Goal: Use online tool/utility: Utilize a website feature to perform a specific function

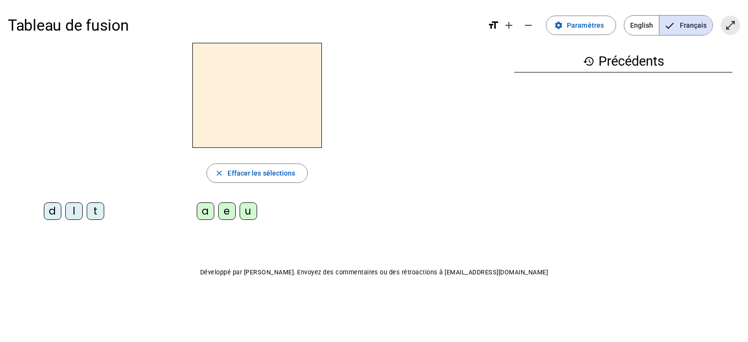
drag, startPoint x: 731, startPoint y: 28, endPoint x: 731, endPoint y: 87, distance: 58.9
click at [731, 28] on mat-icon "open_in_full" at bounding box center [730, 25] width 12 height 12
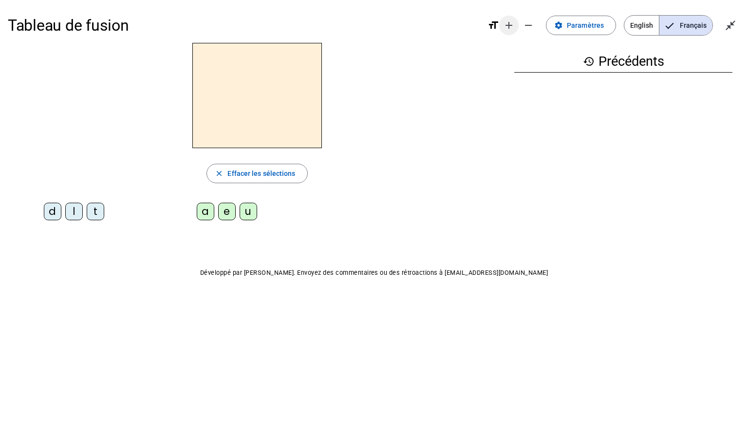
click at [508, 25] on mat-icon "add" at bounding box center [509, 25] width 12 height 12
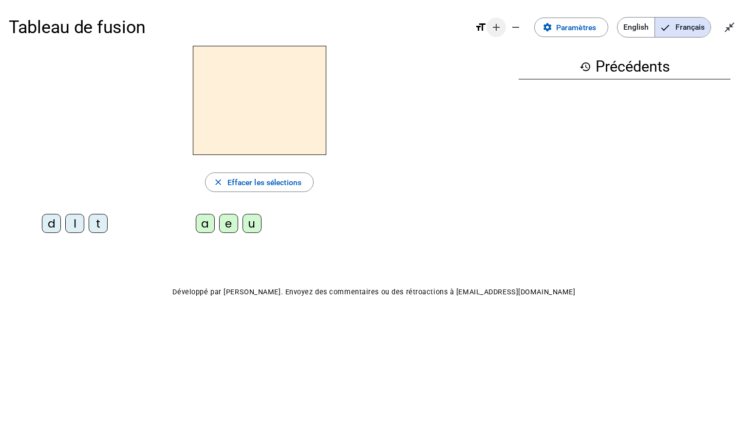
click at [496, 30] on mat-icon "add" at bounding box center [496, 27] width 12 height 12
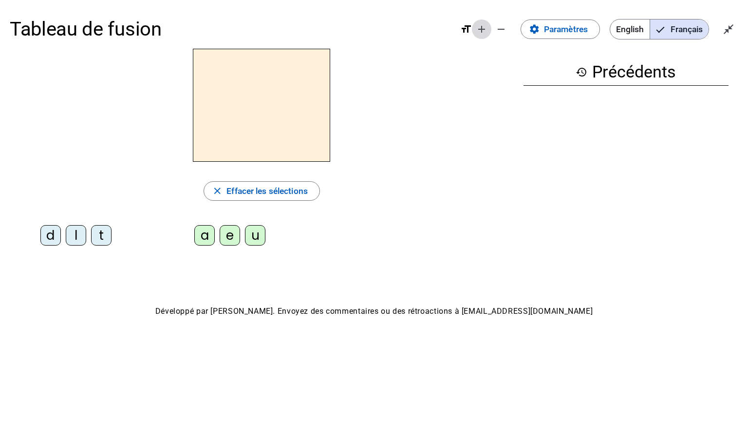
click at [478, 28] on mat-icon "add" at bounding box center [482, 29] width 12 height 12
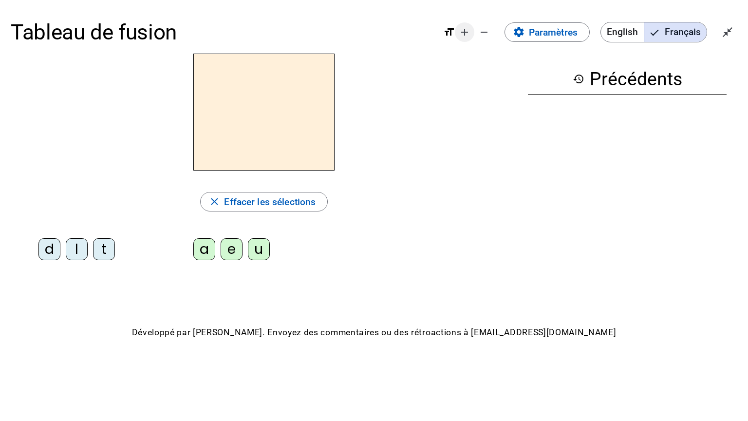
click at [463, 33] on mat-icon "add" at bounding box center [465, 32] width 12 height 12
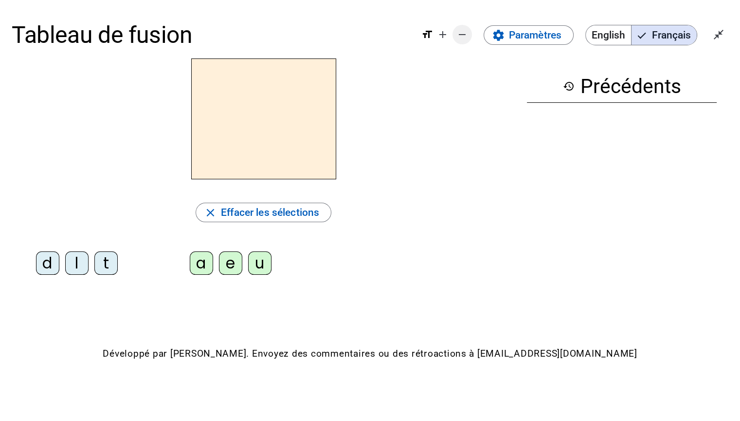
drag, startPoint x: 444, startPoint y: 37, endPoint x: 436, endPoint y: 39, distance: 8.2
click at [443, 37] on mat-icon "add" at bounding box center [443, 35] width 12 height 12
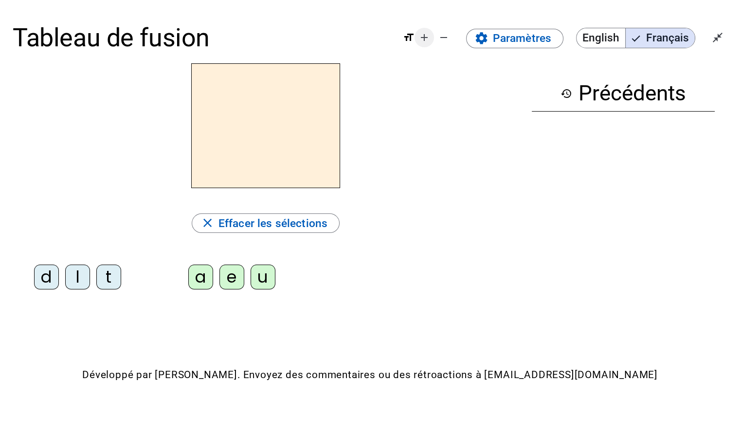
click at [426, 40] on mat-icon "add" at bounding box center [425, 38] width 12 height 12
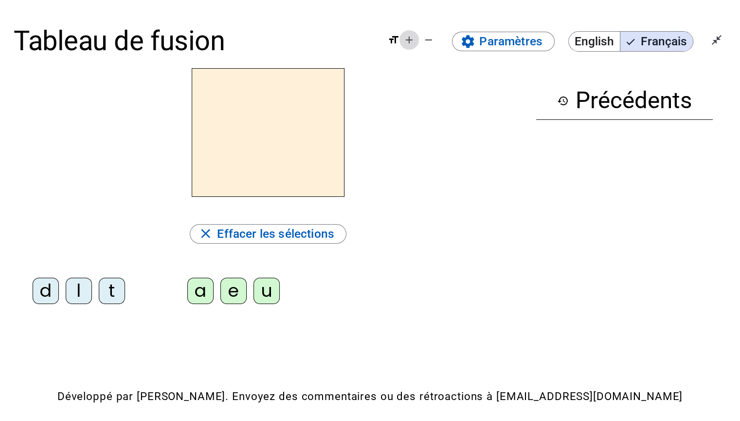
click at [411, 39] on mat-icon "add" at bounding box center [410, 40] width 12 height 12
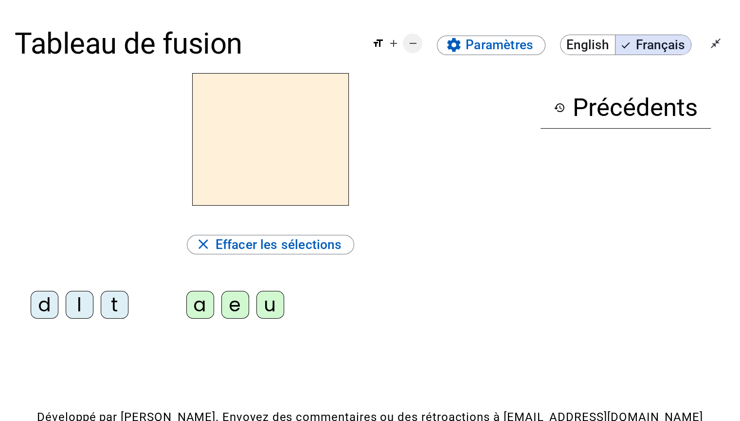
click at [395, 44] on mat-icon "add" at bounding box center [393, 43] width 12 height 12
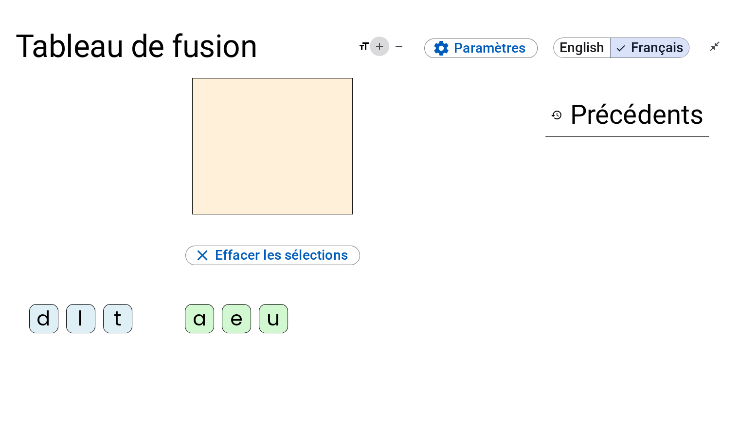
click at [378, 49] on mat-icon "add" at bounding box center [380, 46] width 12 height 12
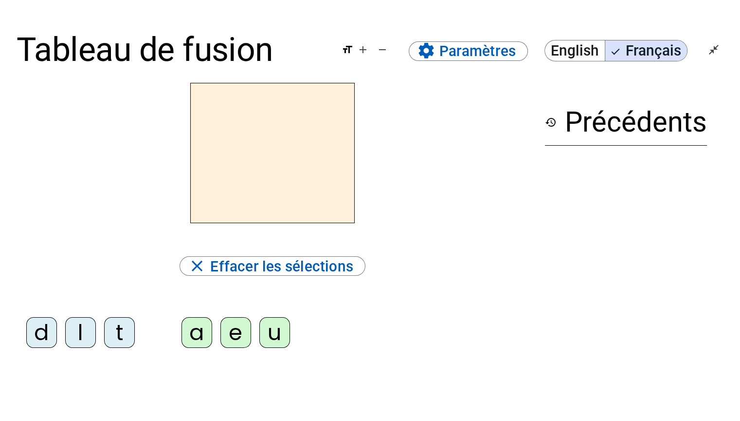
click at [82, 336] on div "l" at bounding box center [80, 332] width 31 height 31
click at [226, 340] on div "e" at bounding box center [235, 332] width 31 height 31
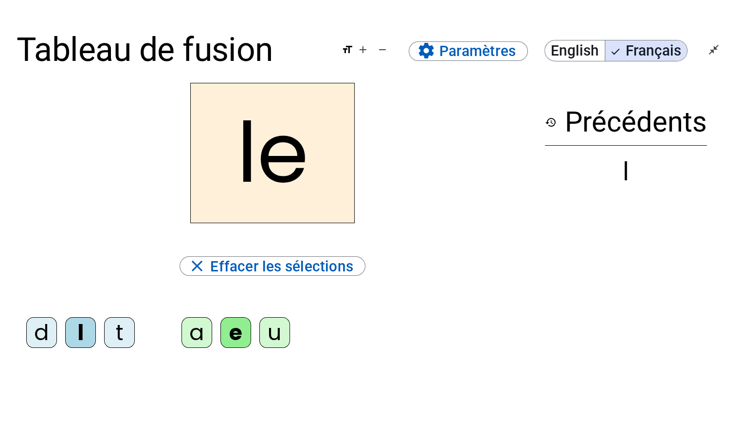
click at [273, 339] on div "u" at bounding box center [274, 332] width 31 height 31
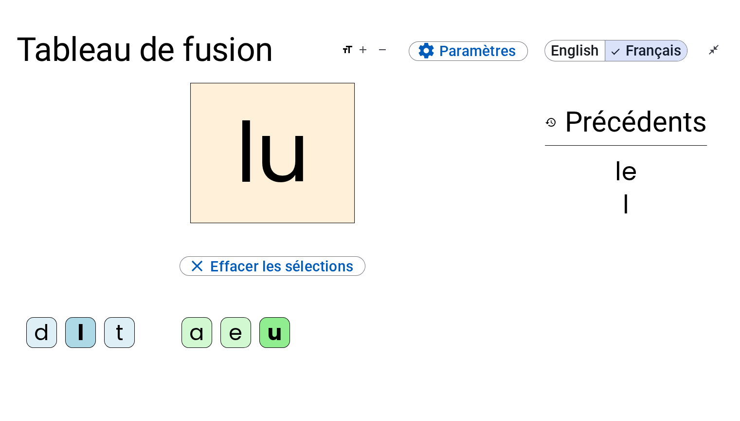
click at [124, 332] on div "t" at bounding box center [119, 332] width 31 height 31
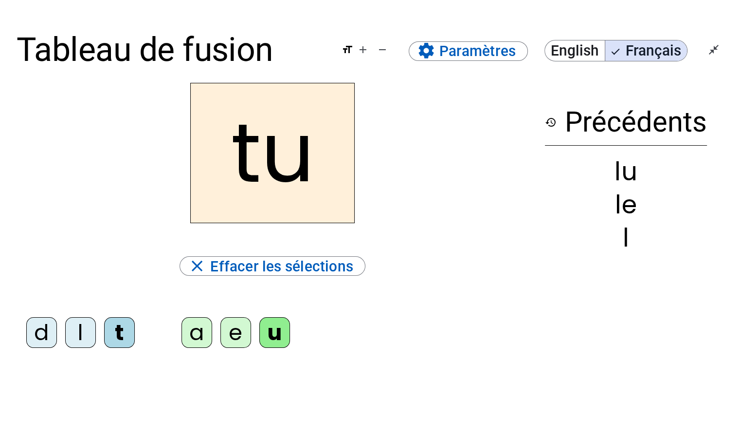
click at [47, 335] on div "d" at bounding box center [41, 332] width 31 height 31
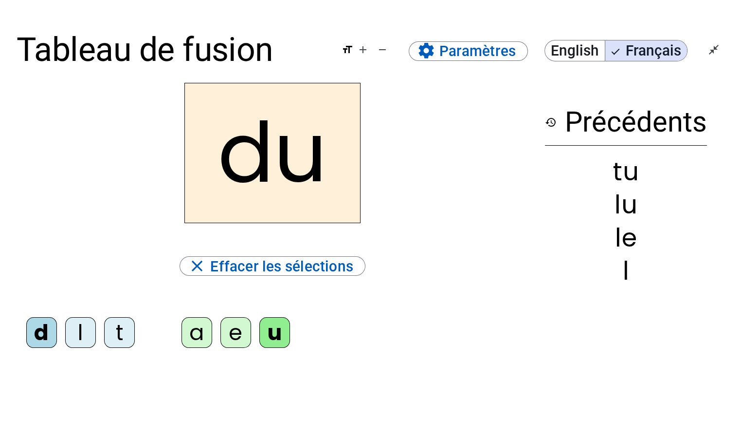
click at [228, 331] on div "e" at bounding box center [235, 332] width 31 height 31
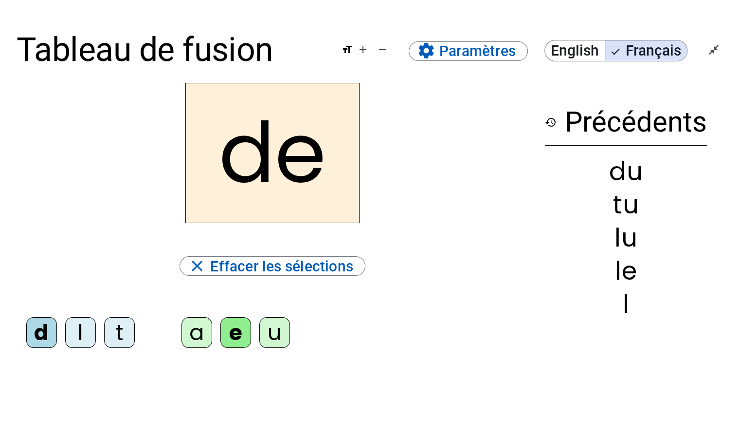
click at [113, 335] on div "t" at bounding box center [119, 332] width 31 height 31
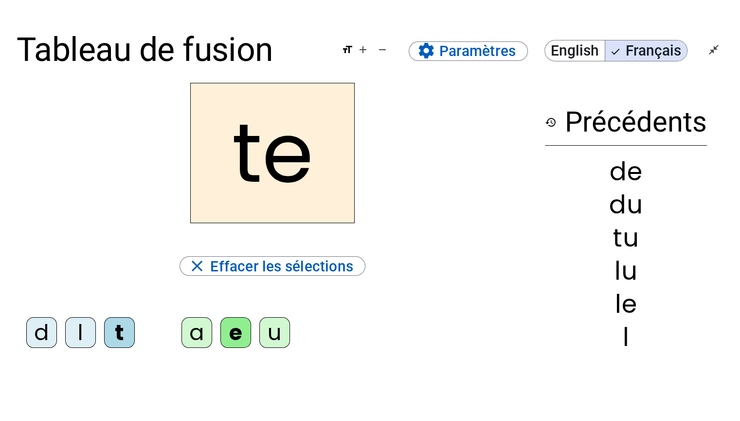
click at [206, 341] on div "a" at bounding box center [197, 332] width 31 height 31
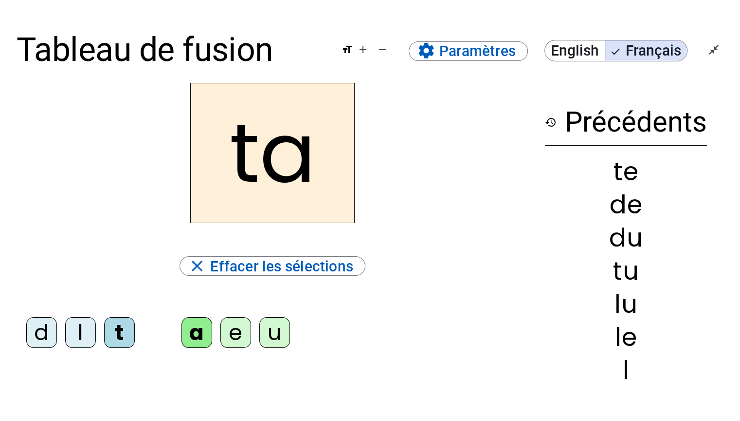
click at [77, 333] on div "l" at bounding box center [80, 332] width 31 height 31
